Goal: Information Seeking & Learning: Learn about a topic

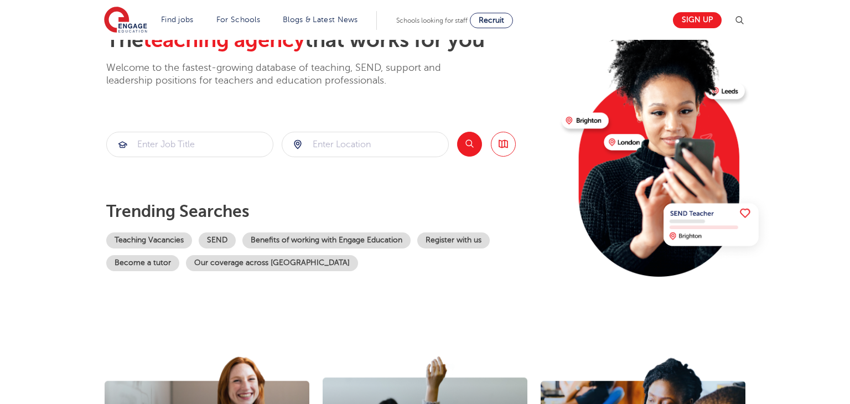
scroll to position [80, 0]
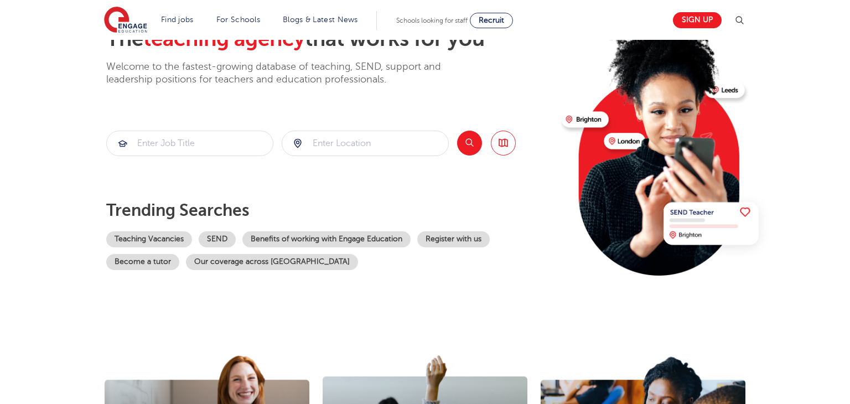
click at [525, 92] on div "The teaching agency that works for you Welcome to the fastest-growing database …" at bounding box center [329, 161] width 447 height 268
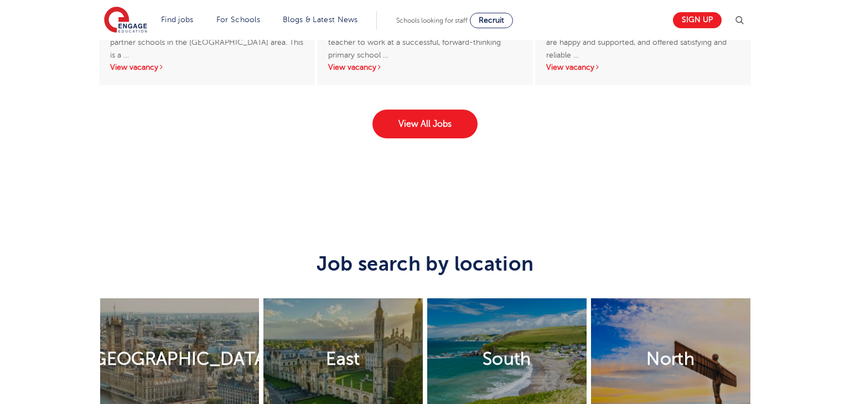
scroll to position [1892, 0]
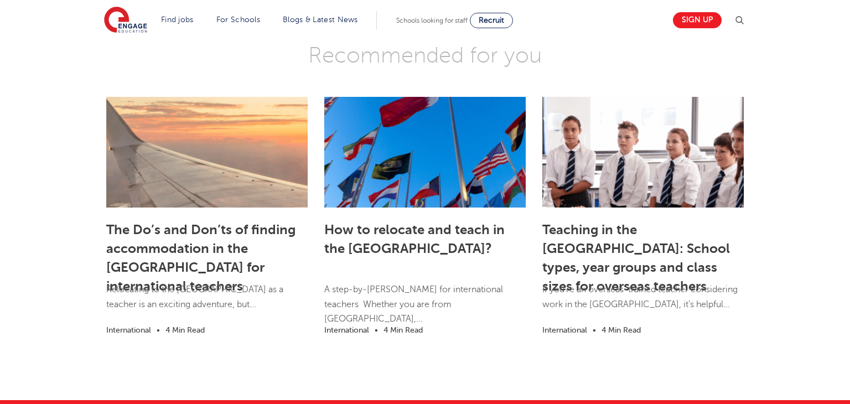
scroll to position [1715, 0]
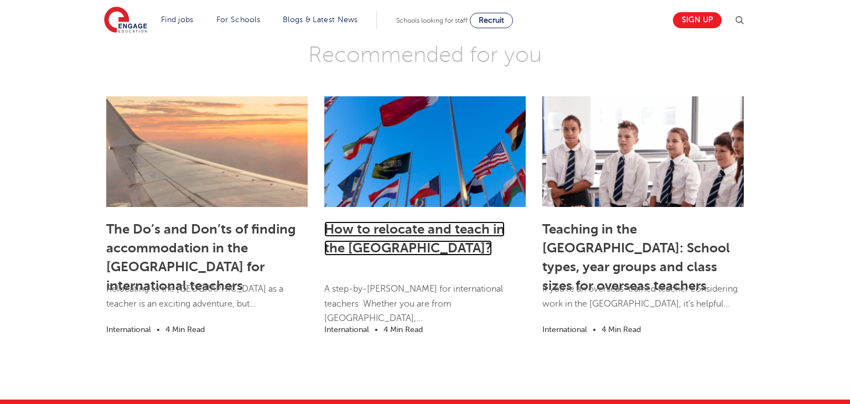
click at [339, 235] on link "How to relocate and teach in the [GEOGRAPHIC_DATA]?" at bounding box center [414, 238] width 180 height 34
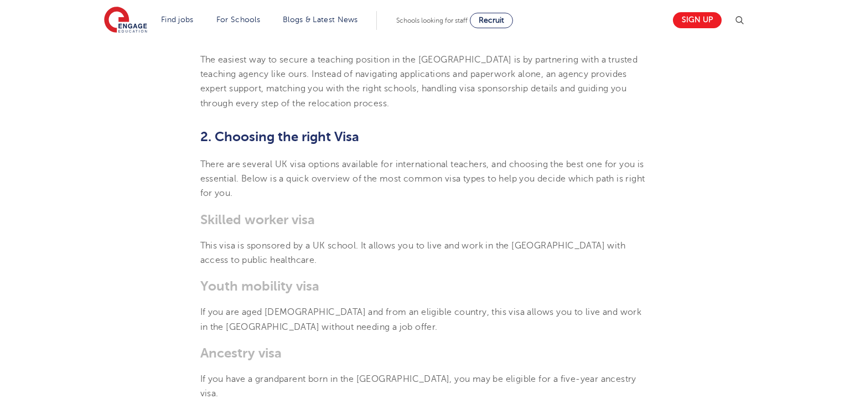
scroll to position [526, 0]
drag, startPoint x: 199, startPoint y: 241, endPoint x: 325, endPoint y: 247, distance: 126.4
copy b "Youth mobility visa"
click at [578, 156] on p "There are several UK visa options available for international teachers, and cho…" at bounding box center [425, 178] width 450 height 44
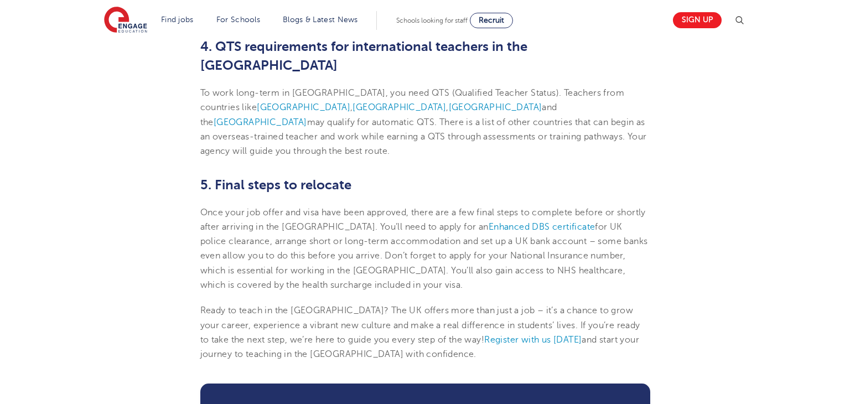
scroll to position [1170, 0]
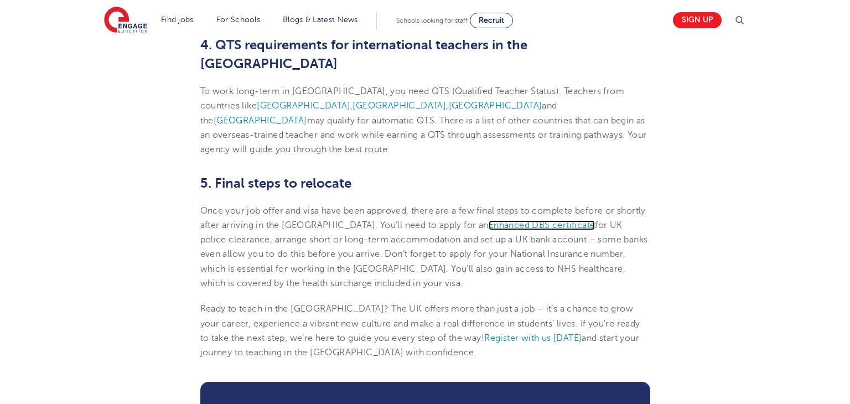
click at [489, 220] on span "Enhanced DBS certificate" at bounding box center [542, 225] width 107 height 10
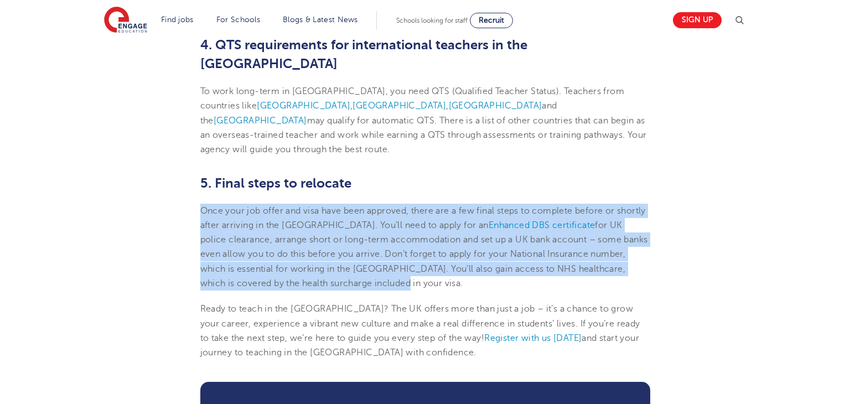
drag, startPoint x: 201, startPoint y: 122, endPoint x: 343, endPoint y: 197, distance: 160.0
click at [343, 204] on p "Once your job offer and visa have been approved, there are a few final steps to…" at bounding box center [425, 247] width 450 height 87
copy p "Once your job offer and visa have been approved, there are a few final steps to…"
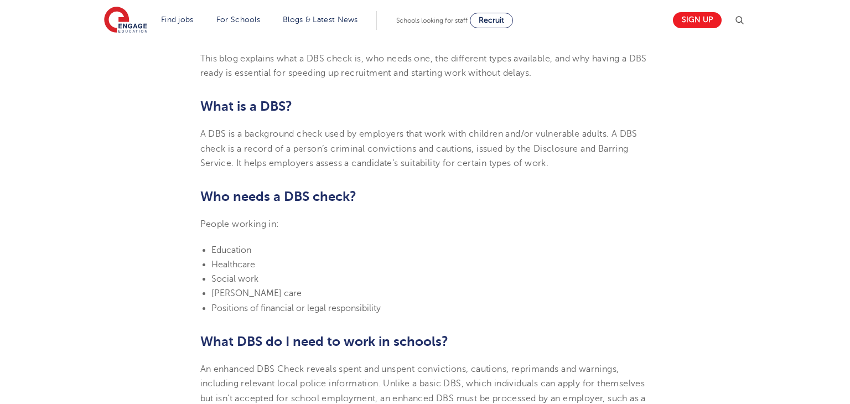
scroll to position [402, 0]
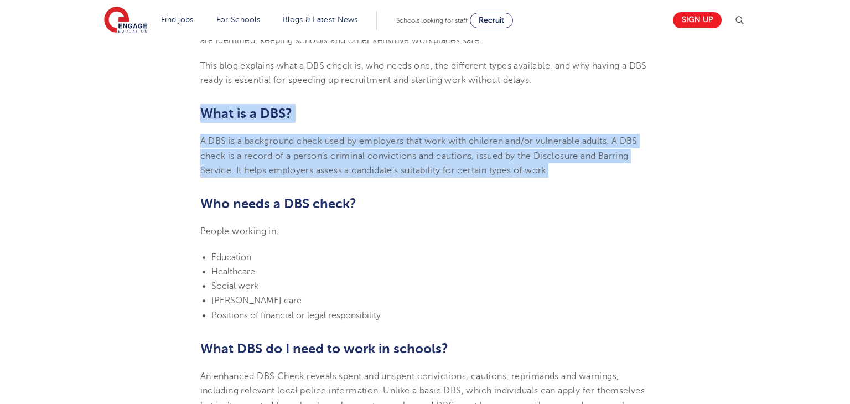
drag, startPoint x: 200, startPoint y: 107, endPoint x: 597, endPoint y: 169, distance: 401.1
copy section "What is a DBS? A DBS is a background check used by employers that work with chi…"
